Goal: Information Seeking & Learning: Get advice/opinions

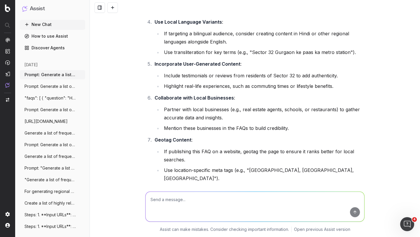
scroll to position [27, 0]
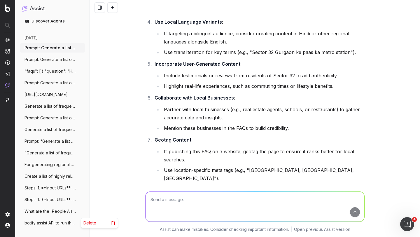
click at [79, 222] on icon "button" at bounding box center [81, 223] width 5 height 5
click at [87, 223] on span "Delete" at bounding box center [90, 223] width 13 height 6
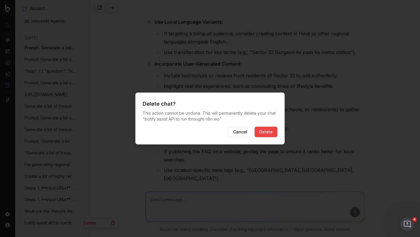
click at [242, 131] on button "Cancel" at bounding box center [240, 132] width 24 height 11
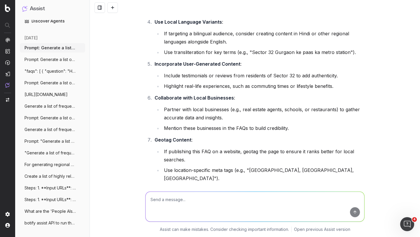
click at [51, 208] on span "What are the 'People Also Ask' questions" at bounding box center [50, 211] width 51 height 6
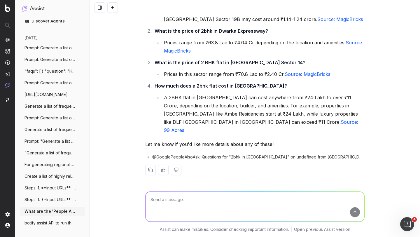
scroll to position [56, 0]
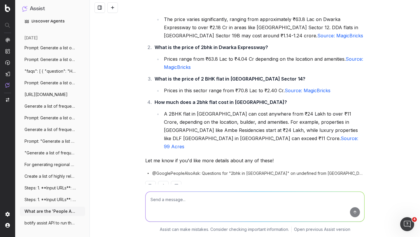
click at [50, 198] on span "Steps: 1. **Input URLs**: - Accept a" at bounding box center [50, 200] width 51 height 6
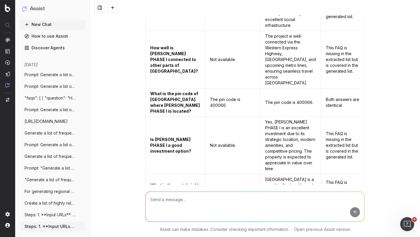
click at [43, 23] on button "New Chat" at bounding box center [52, 24] width 65 height 9
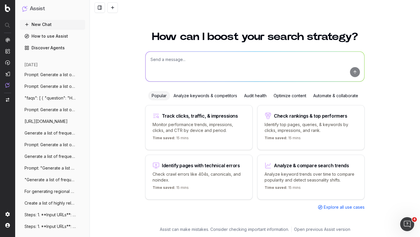
click at [172, 64] on textarea at bounding box center [255, 67] width 219 height 30
paste textarea "Prompt: Generate a list of frequently asked questions (FAQs) for the locality '…"
type textarea "Prompt: Generate a list of frequently asked questions (FAQs) for the locality '…"
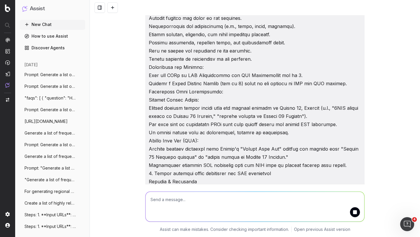
scroll to position [317, 0]
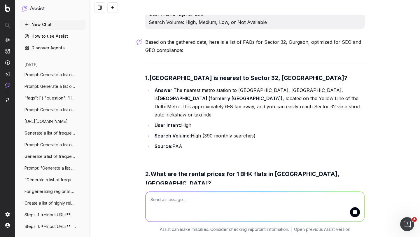
scroll to position [464, 0]
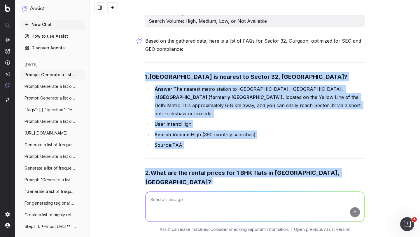
drag, startPoint x: 143, startPoint y: 68, endPoint x: 214, endPoint y: 166, distance: 120.5
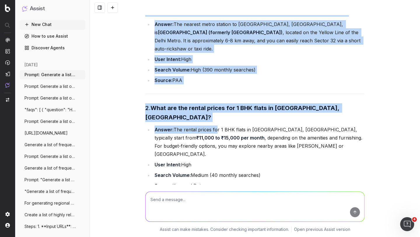
scroll to position [497, 0]
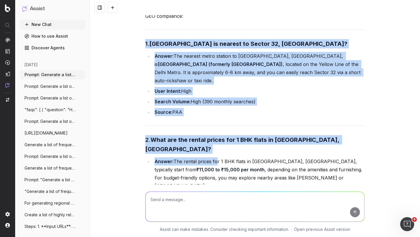
click at [190, 98] on li "Search Volume: High (390 monthly searches)" at bounding box center [259, 102] width 212 height 8
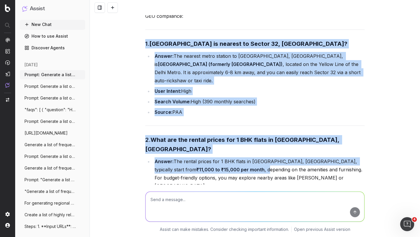
drag, startPoint x: 143, startPoint y: 35, endPoint x: 201, endPoint y: 140, distance: 120.5
click at [201, 140] on div "Prompt: Generate a list of frequently asked questions (FAQs) for the locality '…" at bounding box center [255, 223] width 224 height 1410
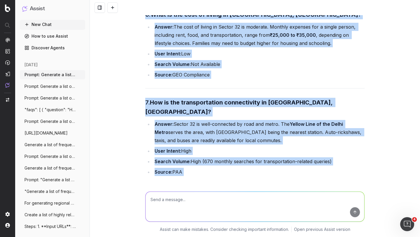
scroll to position [1151, 0]
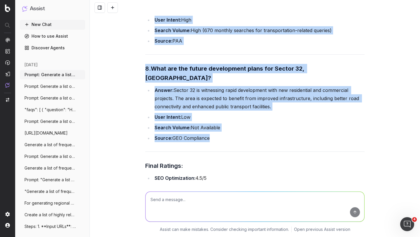
copy div "3. Lorem ipsum dolorsi am consect ad Elitse 21, Doeiusm? Tempor: Inc utlabor et…"
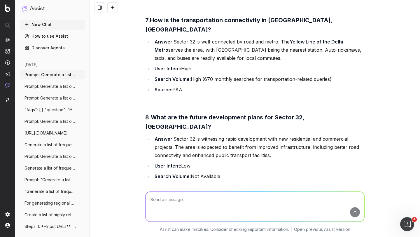
scroll to position [1152, 0]
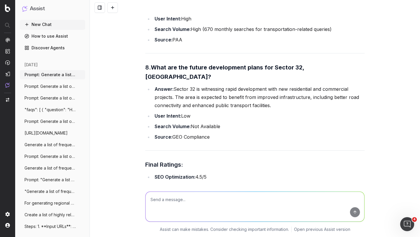
click at [79, 75] on icon "button" at bounding box center [81, 74] width 5 height 5
click at [88, 75] on span "Delete" at bounding box center [90, 75] width 13 height 6
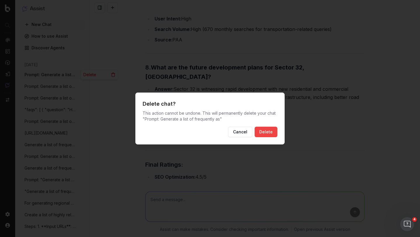
click at [270, 131] on button "Delete" at bounding box center [266, 132] width 23 height 11
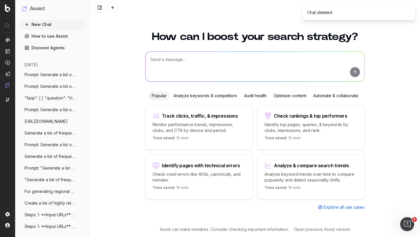
click at [79, 75] on icon "button" at bounding box center [81, 74] width 5 height 5
click at [93, 76] on span "Delete" at bounding box center [90, 75] width 13 height 6
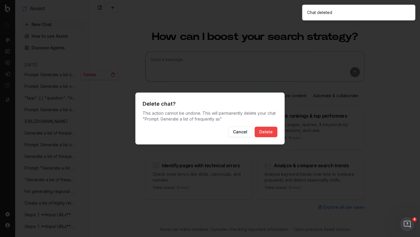
click at [263, 129] on button "Delete" at bounding box center [266, 132] width 23 height 11
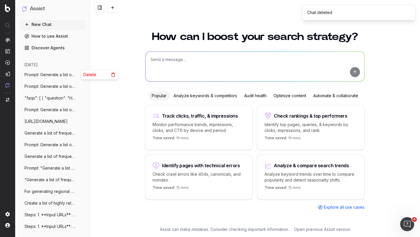
click at [81, 75] on circle "button" at bounding box center [81, 74] width 0 height 0
click at [94, 75] on span "Delete" at bounding box center [90, 75] width 13 height 6
click at [79, 74] on icon "button" at bounding box center [81, 74] width 5 height 5
click at [89, 74] on span "Delete" at bounding box center [90, 75] width 13 height 6
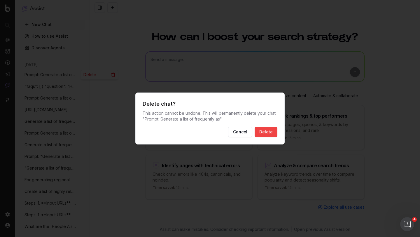
click at [263, 128] on button "Delete" at bounding box center [266, 132] width 23 height 11
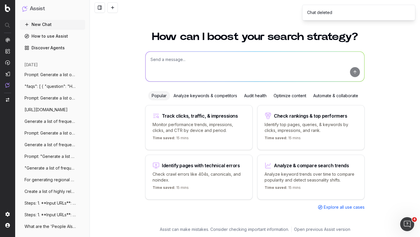
click at [118, 42] on div "How can I boost your search strategy? Popular Analyze keywords & competitors Au…" at bounding box center [255, 131] width 331 height 213
click at [410, 8] on icon "Notifications (F8)" at bounding box center [410, 9] width 5 height 5
click at [161, 40] on h1 "How can I boost your search strategy?" at bounding box center [255, 37] width 220 height 11
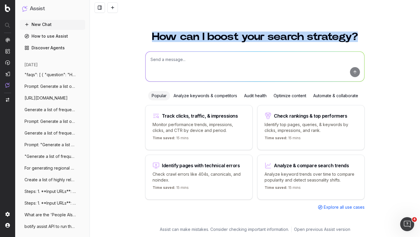
click at [161, 59] on textarea at bounding box center [255, 67] width 219 height 30
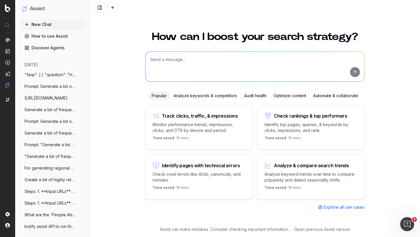
click at [215, 118] on div "Track clicks, traffic, & impressions" at bounding box center [199, 115] width 93 height 7
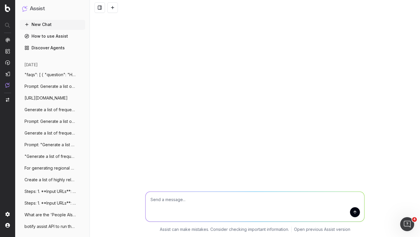
click at [217, 201] on textarea "Change in clicks/CTR/impressions over last 28 days vs last (branded vs non-bran…" at bounding box center [255, 207] width 219 height 30
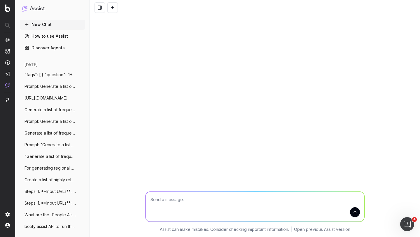
click at [217, 201] on textarea "Change in clicks/CTR/impressions over last 28 days vs last (branded vs non-bran…" at bounding box center [255, 207] width 219 height 30
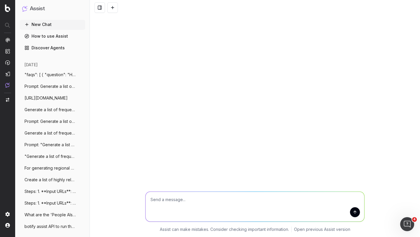
click at [217, 201] on textarea "Change in clicks/CTR/impressions over last 28 days vs last (branded vs non-bran…" at bounding box center [255, 207] width 219 height 30
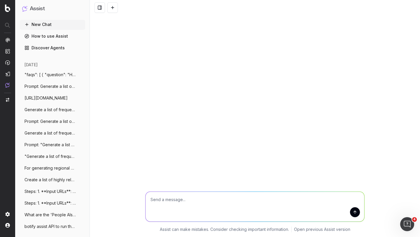
click at [217, 201] on textarea "Change in clicks/CTR/impressions over last 28 days vs last (branded vs non-bran…" at bounding box center [255, 207] width 219 height 30
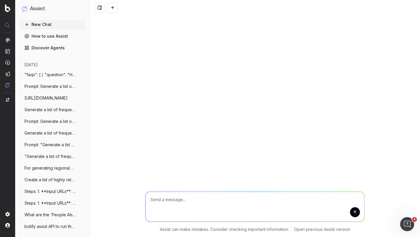
click at [217, 201] on textarea "Change in clicks/CTR/impressions over last 28 days vs last (branded vs non-bran…" at bounding box center [255, 207] width 219 height 30
type textarea "get top 100 impression links"
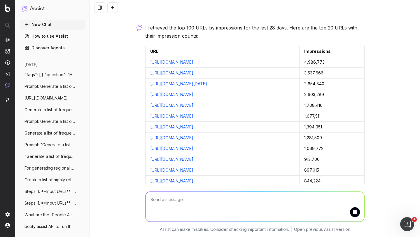
scroll to position [15, 0]
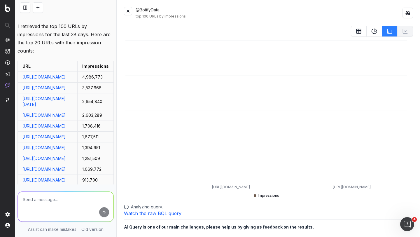
click at [128, 11] on button at bounding box center [128, 11] width 8 height 8
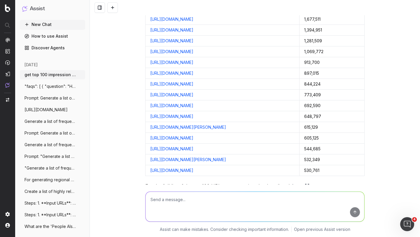
scroll to position [161, 0]
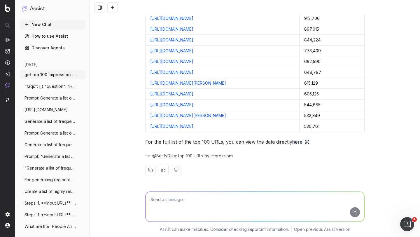
click at [177, 142] on p "For the full list of the top 100 URLs, you can view the data directly here ." at bounding box center [255, 142] width 220 height 8
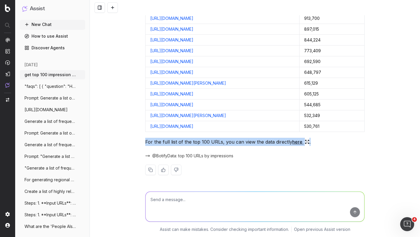
click at [177, 142] on p "For the full list of the top 100 URLs, you can view the data directly here ." at bounding box center [255, 142] width 220 height 8
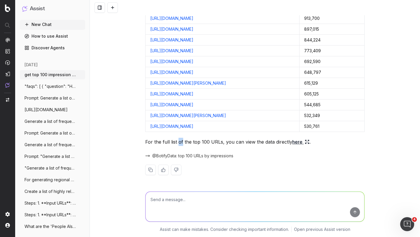
click at [177, 142] on p "For the full list of the top 100 URLs, you can view the data directly here ." at bounding box center [255, 142] width 220 height 8
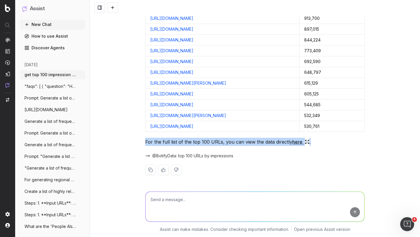
click at [162, 144] on p "For the full list of the top 100 URLs, you can view the data directly here ." at bounding box center [255, 142] width 220 height 8
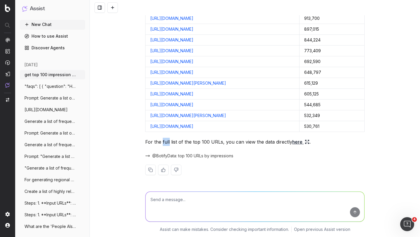
click at [162, 144] on p "For the full list of the top 100 URLs, you can view the data directly here ." at bounding box center [255, 142] width 220 height 8
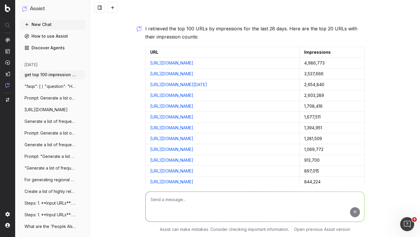
scroll to position [0, 0]
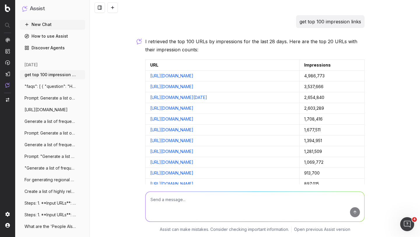
click at [156, 39] on p "I retrieved the top 100 URLs by impressions for the last 28 days. Here are the …" at bounding box center [255, 45] width 220 height 16
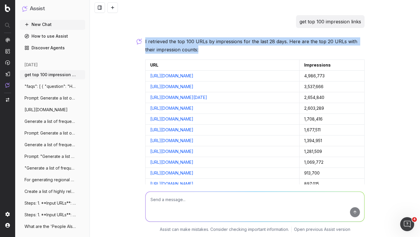
click at [156, 39] on p "I retrieved the top 100 URLs by impressions for the last 28 days. Here are the …" at bounding box center [255, 45] width 220 height 16
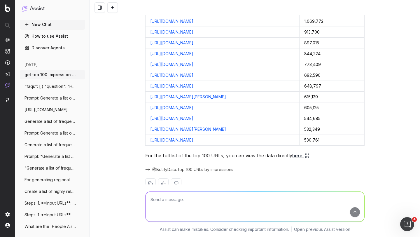
scroll to position [161, 0]
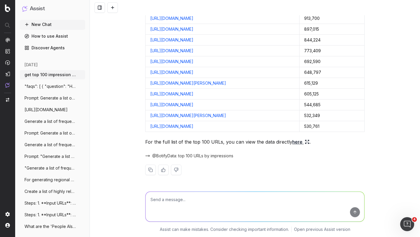
click at [168, 200] on textarea at bounding box center [255, 207] width 219 height 30
type textarea "What should be the strategy to find high volume long tail queries or keywords f…"
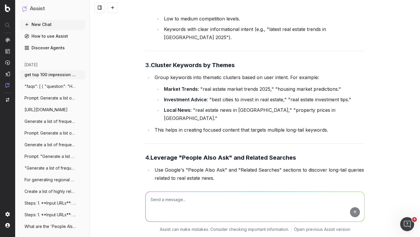
scroll to position [571, 0]
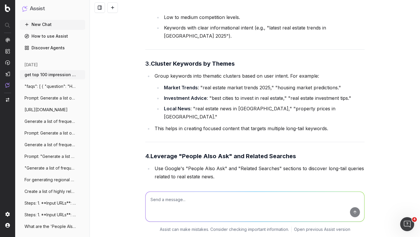
click at [186, 85] on strong "Market Trends" at bounding box center [181, 88] width 34 height 6
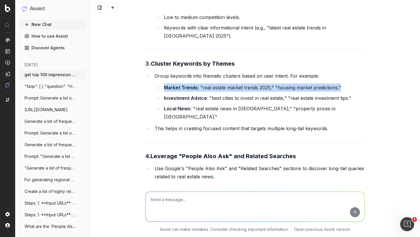
click at [186, 85] on strong "Market Trends" at bounding box center [181, 88] width 34 height 6
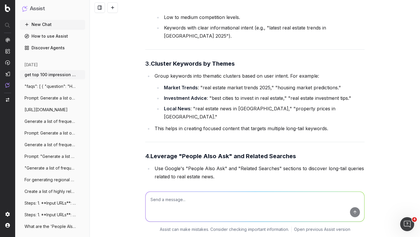
click at [186, 85] on strong "Market Trends" at bounding box center [181, 88] width 34 height 6
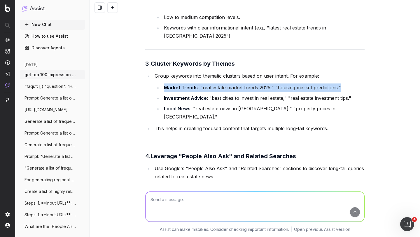
click at [186, 85] on strong "Market Trends" at bounding box center [181, 88] width 34 height 6
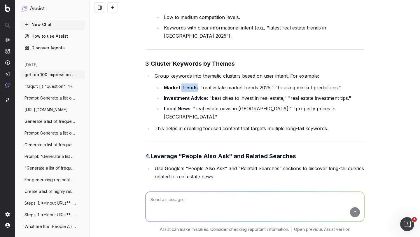
click at [186, 85] on strong "Market Trends" at bounding box center [181, 88] width 34 height 6
click at [175, 96] on strong "Investment Advice" at bounding box center [185, 98] width 43 height 6
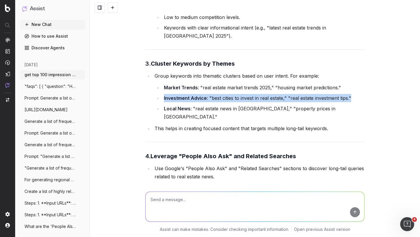
click at [175, 96] on strong "Investment Advice" at bounding box center [185, 98] width 43 height 6
click at [173, 106] on strong "Local News" at bounding box center [177, 109] width 27 height 6
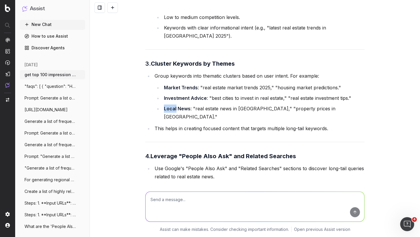
click at [173, 106] on strong "Local News" at bounding box center [177, 109] width 27 height 6
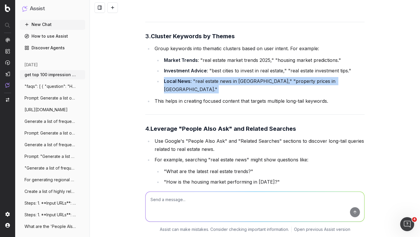
scroll to position [599, 0]
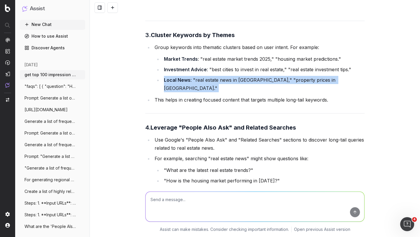
click at [169, 96] on li "This helps in creating focused content that targets multiple long-tail keywords." at bounding box center [259, 100] width 212 height 8
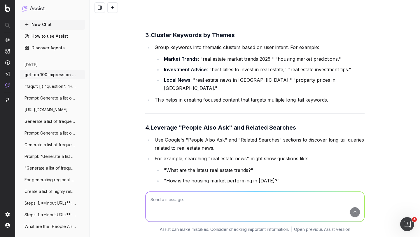
click at [169, 96] on li "This helps in creating focused content that targets multiple long-tail keywords." at bounding box center [259, 100] width 212 height 8
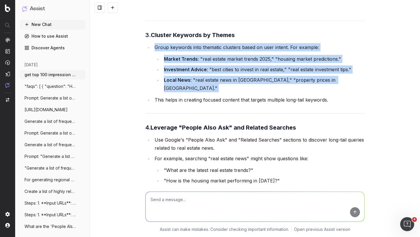
click at [169, 96] on li "This helps in creating focused content that targets multiple long-tail keywords." at bounding box center [259, 100] width 212 height 8
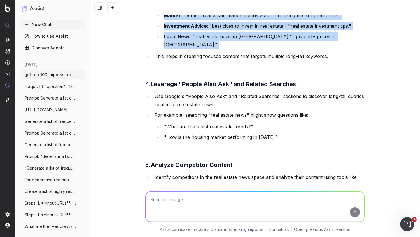
scroll to position [650, 0]
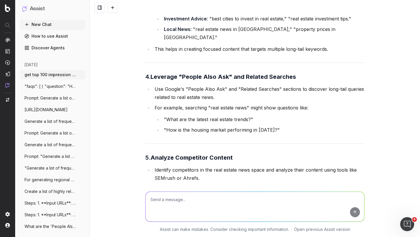
click at [170, 74] on div "To identify high-volume long-tail keywords for real estate news, you can follow…" at bounding box center [255, 138] width 220 height 838
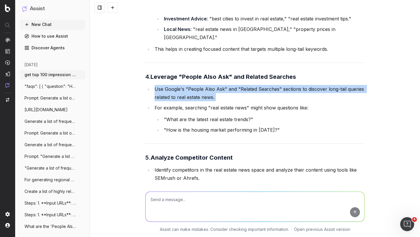
click at [170, 74] on div "To identify high-volume long-tail keywords for real estate news, you can follow…" at bounding box center [255, 138] width 220 height 838
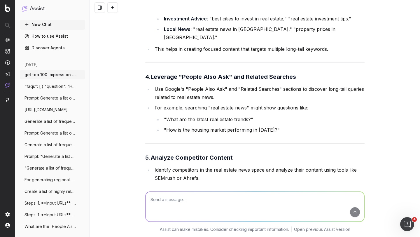
click at [170, 85] on li "Use Google's "People Also Ask" and "Related Searches" sections to discover long…" at bounding box center [259, 93] width 212 height 16
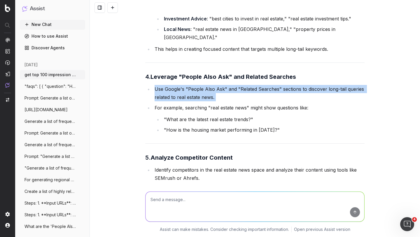
click at [170, 85] on li "Use Google's "People Also Ask" and "Related Searches" sections to discover long…" at bounding box center [259, 93] width 212 height 16
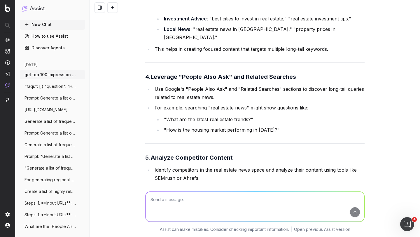
click at [170, 85] on li "Use Google's "People Also Ask" and "Related Searches" sections to discover long…" at bounding box center [259, 93] width 212 height 16
click at [175, 104] on li "For example, searching "real estate news" might show questions like: "What are …" at bounding box center [259, 119] width 212 height 30
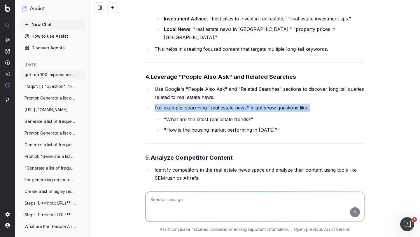
click at [175, 104] on li "For example, searching "real estate news" might show questions like: "What are …" at bounding box center [259, 119] width 212 height 30
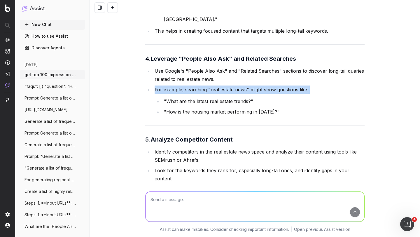
scroll to position [679, 0]
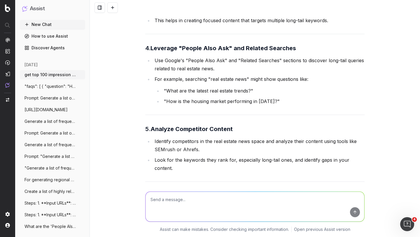
click at [180, 87] on li ""What are the latest real estate trends?"" at bounding box center [263, 91] width 203 height 8
click at [186, 75] on li "For example, searching "real estate news" might show questions like: "What are …" at bounding box center [259, 90] width 212 height 30
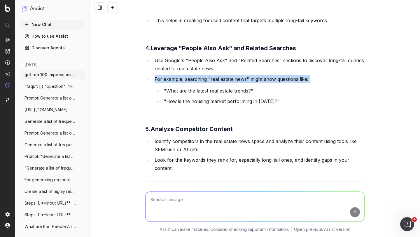
click at [186, 75] on li "For example, searching "real estate news" might show questions like: "What are …" at bounding box center [259, 90] width 212 height 30
click at [178, 87] on li ""What are the latest real estate trends?"" at bounding box center [263, 91] width 203 height 8
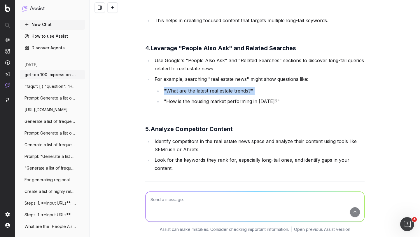
click at [178, 87] on li ""What are the latest real estate trends?"" at bounding box center [263, 91] width 203 height 8
click at [177, 97] on li ""How is the housing market performing in [DATE]?"" at bounding box center [263, 101] width 203 height 8
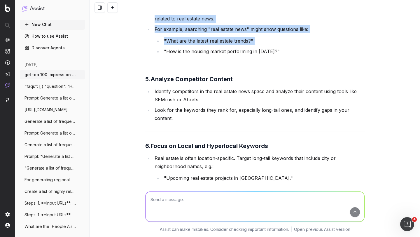
scroll to position [731, 0]
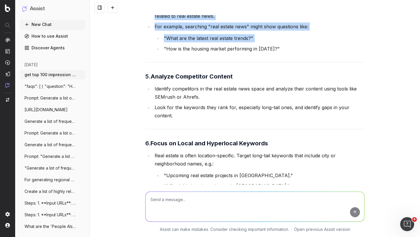
click at [175, 85] on li "Identify competitors in the real estate news space and analyze their content us…" at bounding box center [259, 93] width 212 height 16
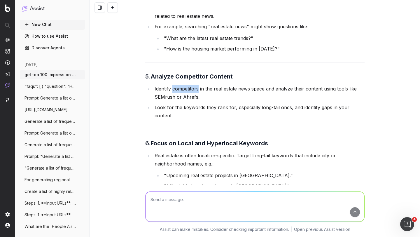
click at [175, 85] on li "Identify competitors in the real estate news space and analyze their content us…" at bounding box center [259, 93] width 212 height 16
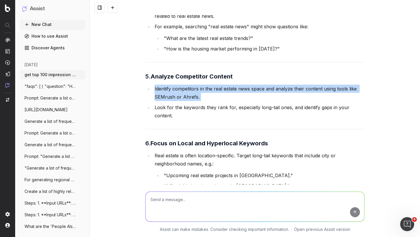
click at [175, 85] on li "Identify competitors in the real estate news space and analyze their content us…" at bounding box center [259, 93] width 212 height 16
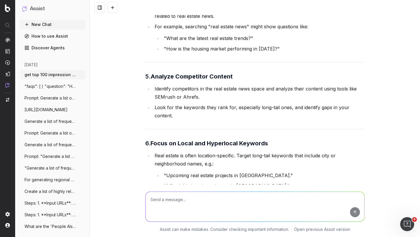
click at [175, 85] on li "Identify competitors in the real estate news space and analyze their content us…" at bounding box center [259, 93] width 212 height 16
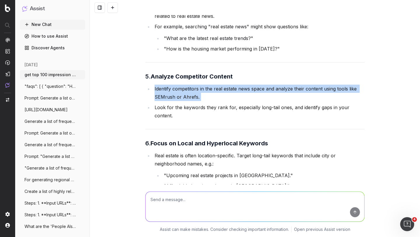
click at [175, 85] on li "Identify competitors in the real estate news space and analyze their content us…" at bounding box center [259, 93] width 212 height 16
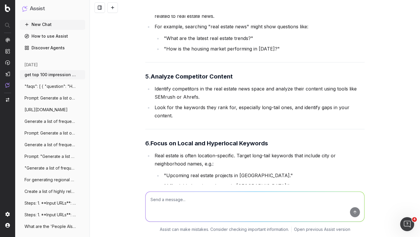
click at [175, 85] on li "Identify competitors in the real estate news space and analyze their content us…" at bounding box center [259, 93] width 212 height 16
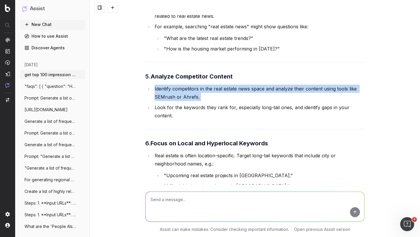
click at [175, 85] on li "Identify competitors in the real estate news space and analyze their content us…" at bounding box center [259, 93] width 212 height 16
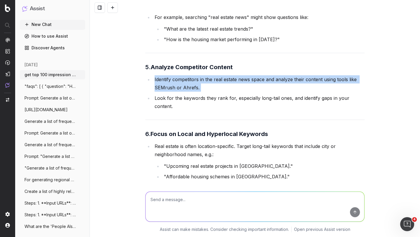
scroll to position [743, 0]
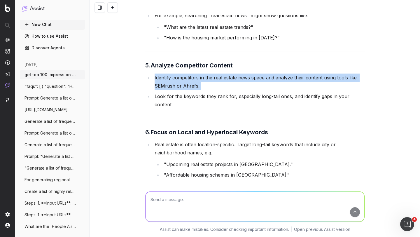
click at [175, 74] on li "Identify competitors in the real estate news space and analyze their content us…" at bounding box center [259, 82] width 212 height 16
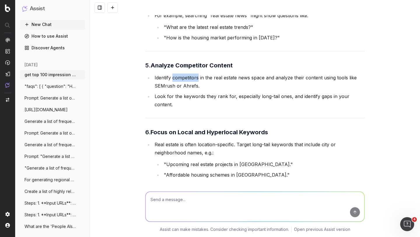
click at [175, 74] on li "Identify competitors in the real estate news space and analyze their content us…" at bounding box center [259, 82] width 212 height 16
click at [168, 92] on li "Look for the keywords they rank for, especially long-tail ones, and identify ga…" at bounding box center [259, 100] width 212 height 16
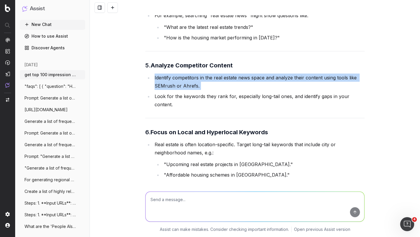
click at [168, 92] on li "Look for the keywords they rank for, especially long-tail ones, and identify ga…" at bounding box center [259, 100] width 212 height 16
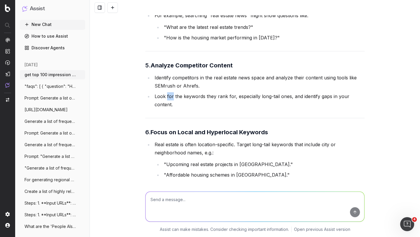
click at [168, 92] on li "Look for the keywords they rank for, especially long-tail ones, and identify ga…" at bounding box center [259, 100] width 212 height 16
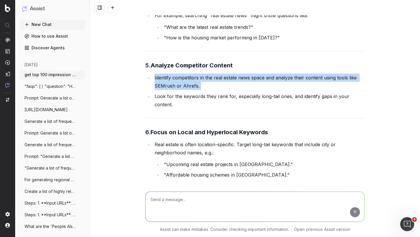
click at [168, 92] on li "Look for the keywords they rank for, especially long-tail ones, and identify ga…" at bounding box center [259, 100] width 212 height 16
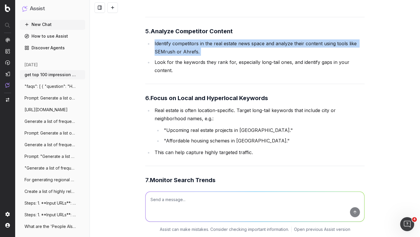
scroll to position [780, 0]
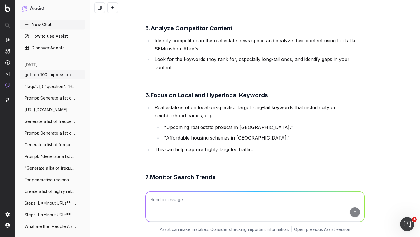
click at [166, 103] on li "Real estate is often location-specific. Target long-tail keywords that include …" at bounding box center [259, 122] width 212 height 39
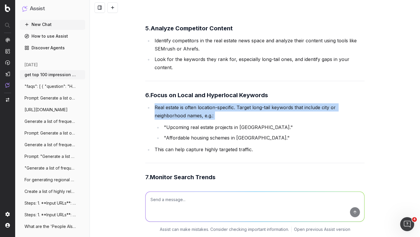
click at [166, 103] on li "Real estate is often location-specific. Target long-tail keywords that include …" at bounding box center [259, 122] width 212 height 39
click at [175, 123] on li ""Upcoming real estate projects in [GEOGRAPHIC_DATA]."" at bounding box center [263, 127] width 203 height 8
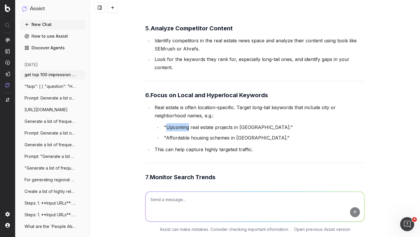
click at [175, 123] on li ""Upcoming real estate projects in [GEOGRAPHIC_DATA]."" at bounding box center [263, 127] width 203 height 8
click at [173, 103] on li "Real estate is often location-specific. Target long-tail keywords that include …" at bounding box center [259, 122] width 212 height 39
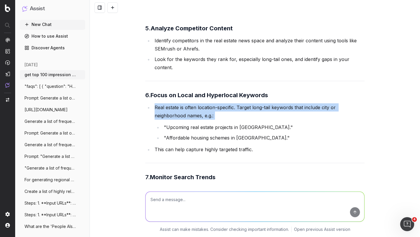
click at [173, 103] on li "Real estate is often location-specific. Target long-tail keywords that include …" at bounding box center [259, 122] width 212 height 39
click at [170, 107] on li "Real estate is often location-specific. Target long-tail keywords that include …" at bounding box center [259, 122] width 212 height 39
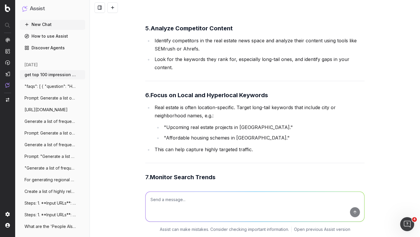
click at [170, 107] on li "Real estate is often location-specific. Target long-tail keywords that include …" at bounding box center [259, 122] width 212 height 39
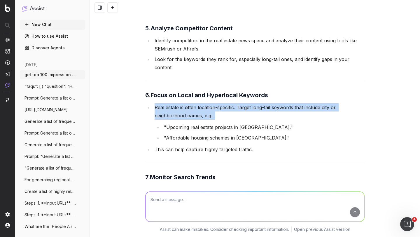
click at [170, 107] on li "Real estate is often location-specific. Target long-tail keywords that include …" at bounding box center [259, 122] width 212 height 39
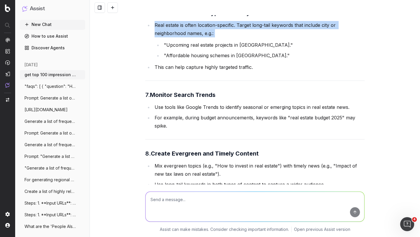
scroll to position [869, 0]
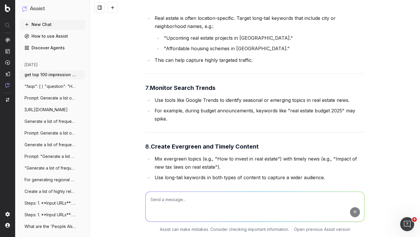
click at [172, 96] on li "Use tools like Google Trends to identify seasonal or emerging topics in real es…" at bounding box center [259, 100] width 212 height 8
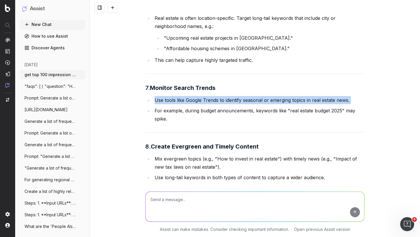
click at [172, 96] on li "Use tools like Google Trends to identify seasonal or emerging topics in real es…" at bounding box center [259, 100] width 212 height 8
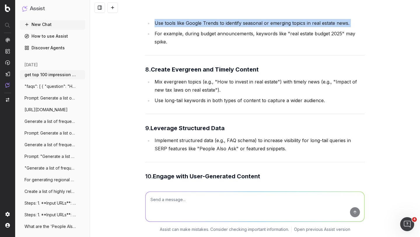
scroll to position [952, 0]
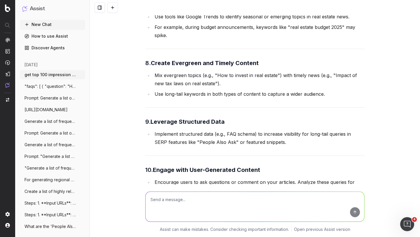
click at [175, 71] on li "Mix evergreen topics (e.g., "How to invest in real estate") with timely news (e…" at bounding box center [259, 79] width 212 height 16
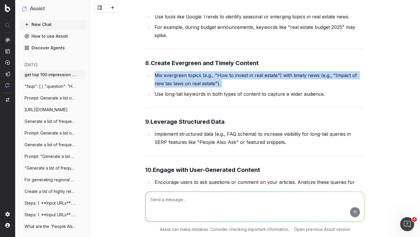
click at [175, 71] on li "Mix evergreen topics (e.g., "How to invest in real estate") with timely news (e…" at bounding box center [259, 79] width 212 height 16
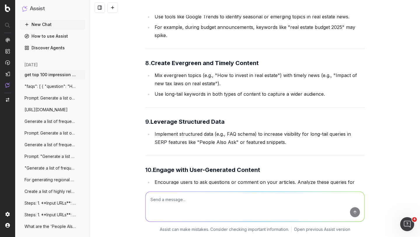
click at [175, 71] on li "Mix evergreen topics (e.g., "How to invest in real estate") with timely news (e…" at bounding box center [259, 79] width 212 height 16
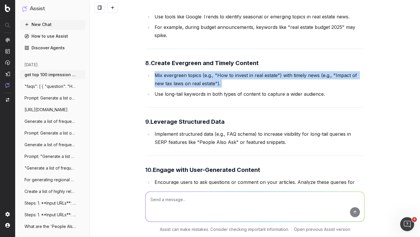
click at [175, 71] on li "Mix evergreen topics (e.g., "How to invest in real estate") with timely news (e…" at bounding box center [259, 79] width 212 height 16
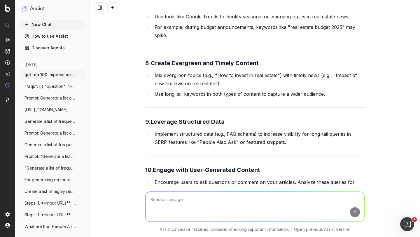
click at [175, 71] on li "Mix evergreen topics (e.g., "How to invest in real estate") with timely news (e…" at bounding box center [259, 79] width 212 height 16
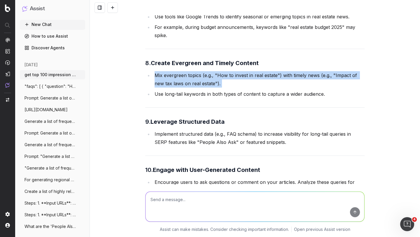
click at [175, 71] on li "Mix evergreen topics (e.g., "How to invest in real estate") with timely news (e…" at bounding box center [259, 79] width 212 height 16
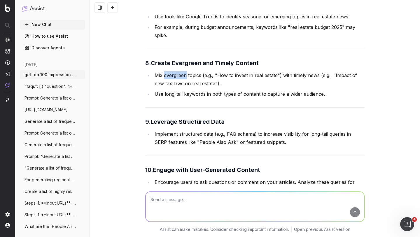
click at [175, 71] on li "Mix evergreen topics (e.g., "How to invest in real estate") with timely news (e…" at bounding box center [259, 79] width 212 height 16
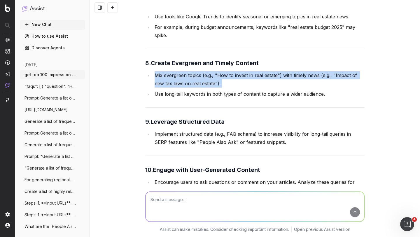
click at [175, 71] on li "Mix evergreen topics (e.g., "How to invest in real estate") with timely news (e…" at bounding box center [259, 79] width 212 height 16
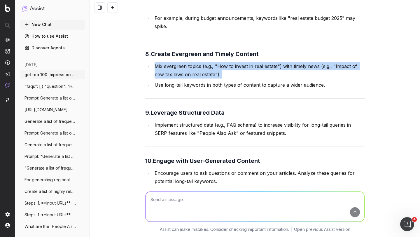
scroll to position [964, 0]
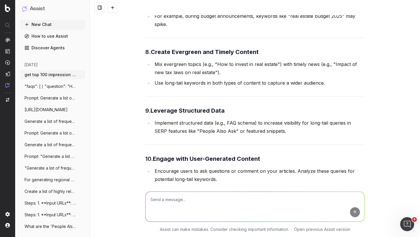
click at [172, 79] on li "Use long-tail keywords in both types of content to capture a wider audience." at bounding box center [259, 83] width 212 height 8
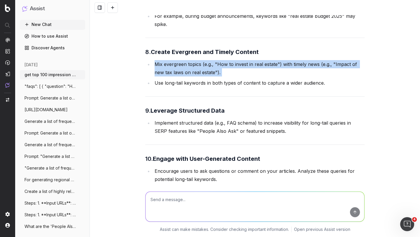
click at [172, 79] on li "Use long-tail keywords in both types of content to capture a wider audience." at bounding box center [259, 83] width 212 height 8
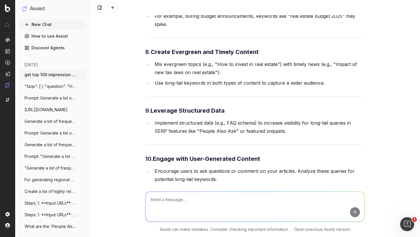
click at [172, 79] on li "Use long-tail keywords in both types of content to capture a wider audience." at bounding box center [259, 83] width 212 height 8
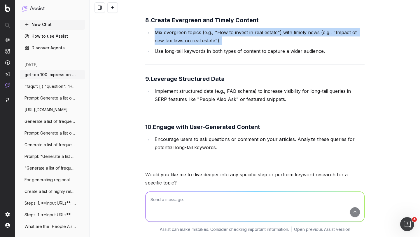
scroll to position [1013, 0]
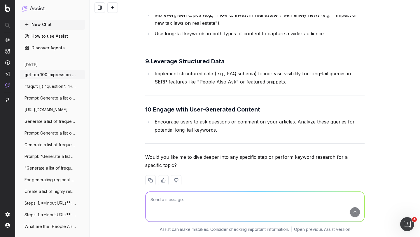
click at [164, 69] on li "Implement structured data (e.g., FAQ schema) to increase visibility for long-ta…" at bounding box center [259, 77] width 212 height 16
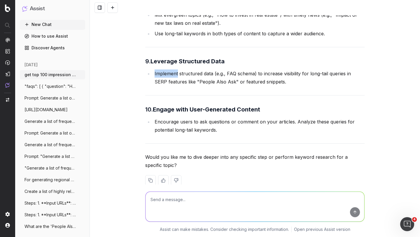
click at [164, 69] on li "Implement structured data (e.g., FAQ schema) to increase visibility for long-ta…" at bounding box center [259, 77] width 212 height 16
click at [174, 118] on li "Encourage users to ask questions or comment on your articles. Analyze these que…" at bounding box center [259, 126] width 212 height 16
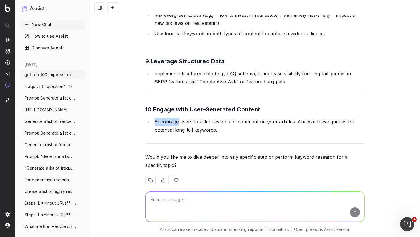
click at [174, 118] on li "Encourage users to ask questions or comment on your articles. Analyze these que…" at bounding box center [259, 126] width 212 height 16
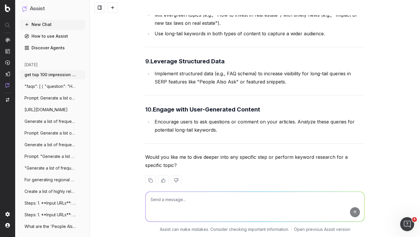
click at [174, 118] on li "Encourage users to ask questions or comment on your articles. Analyze these que…" at bounding box center [259, 126] width 212 height 16
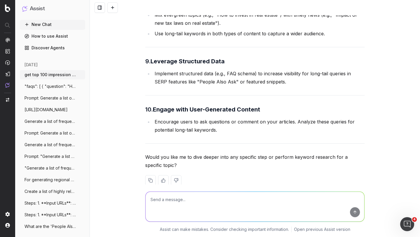
click at [174, 118] on li "Encourage users to ask questions or comment on your articles. Analyze these que…" at bounding box center [259, 126] width 212 height 16
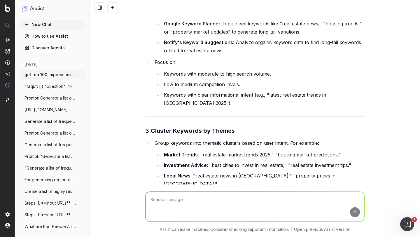
scroll to position [441, 0]
